Goal: Information Seeking & Learning: Learn about a topic

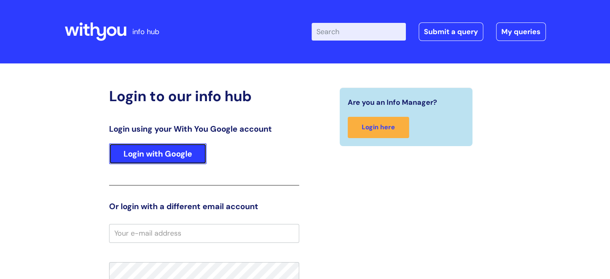
click at [169, 154] on link "Login with Google" at bounding box center [157, 153] width 97 height 21
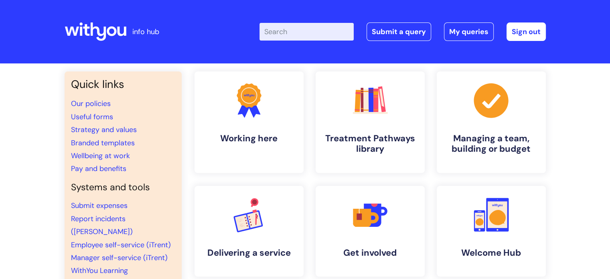
click at [290, 36] on input "Enter your search term here..." at bounding box center [306, 32] width 94 height 18
click button "Search" at bounding box center [0, 0] width 0 height 0
type input "unauthorised absence]"
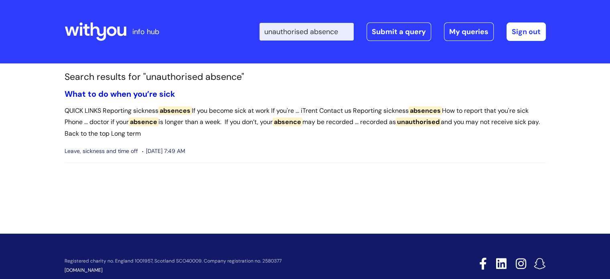
click at [143, 96] on link "What to do when you’re sick" at bounding box center [120, 94] width 111 height 10
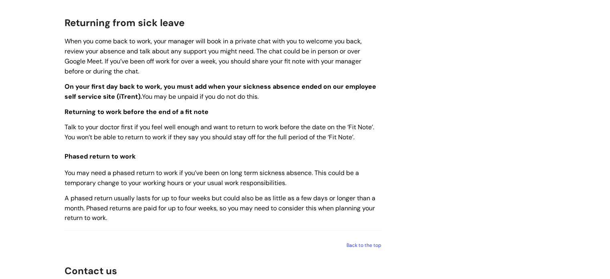
scroll to position [1114, 0]
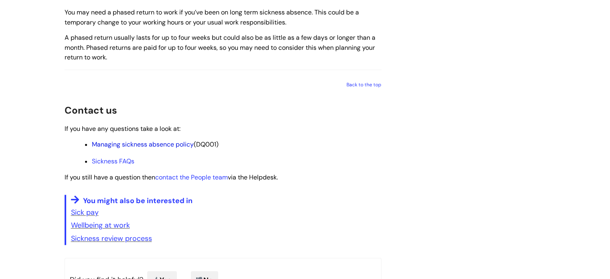
click at [133, 148] on link "Managing sickness absence policy" at bounding box center [143, 144] width 102 height 8
